Goal: Task Accomplishment & Management: Use online tool/utility

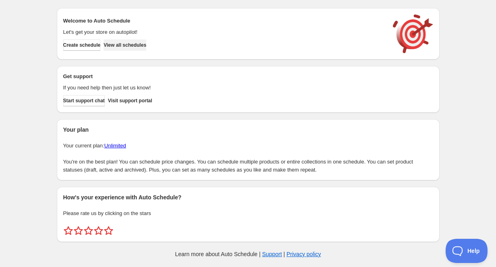
click at [135, 45] on span "View all schedules" at bounding box center [125, 45] width 43 height 6
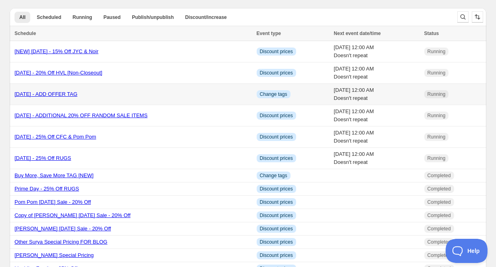
click at [77, 91] on link "Labor Day 2025 - ADD OFFER TAG" at bounding box center [46, 94] width 63 height 6
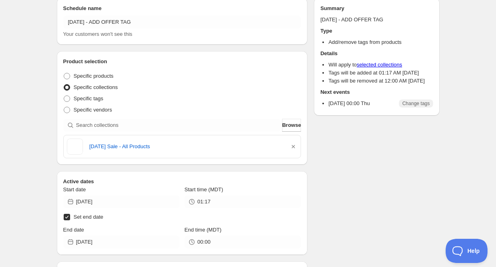
scroll to position [29, 0]
